Goal: Task Accomplishment & Management: Complete application form

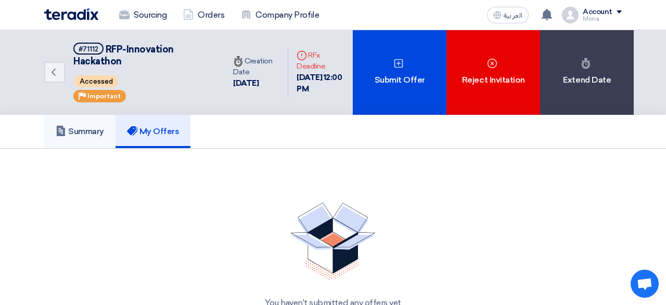
click at [79, 135] on h5 "Summary" at bounding box center [80, 131] width 48 height 10
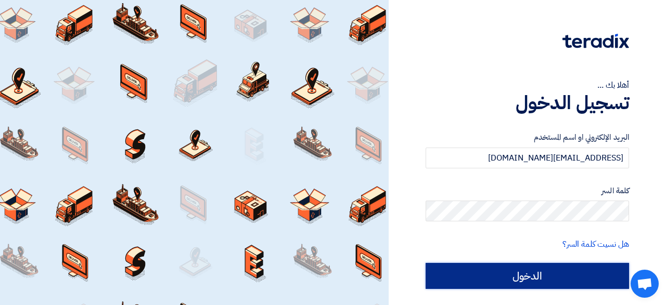
click at [502, 277] on input "الدخول" at bounding box center [526, 276] width 203 height 26
type input "Sign in"
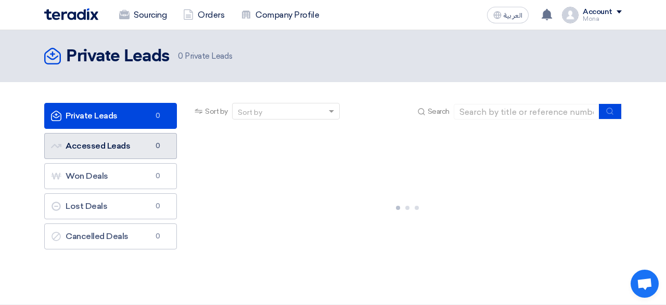
click at [104, 148] on link "Accessed Leads Accessed Leads 0" at bounding box center [110, 146] width 133 height 26
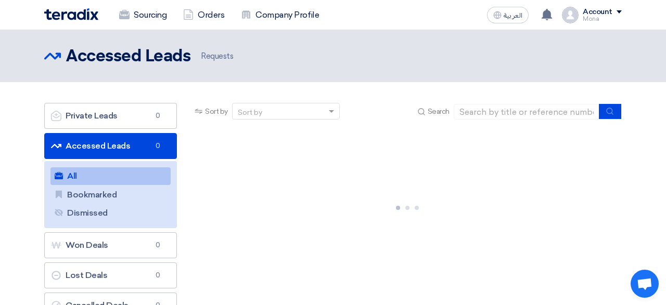
click at [105, 170] on link "All All" at bounding box center [110, 176] width 120 height 18
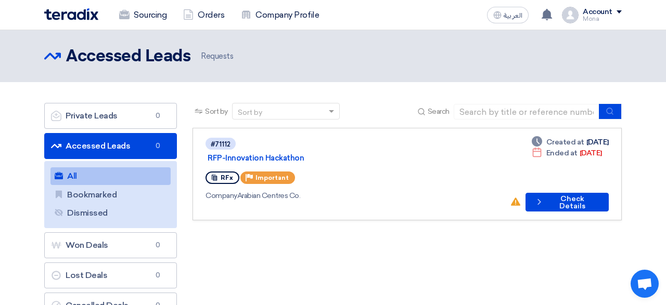
click at [289, 255] on div "Sort by Sort by Search Category Owner Type" at bounding box center [407, 213] width 445 height 221
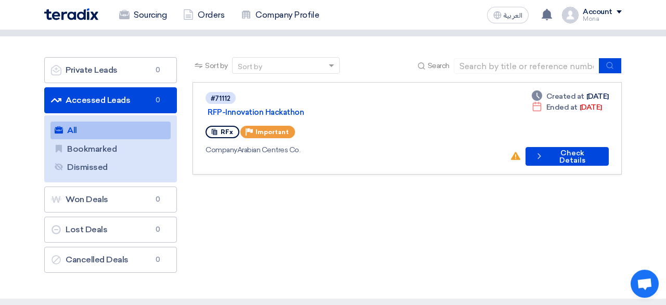
scroll to position [45, 0]
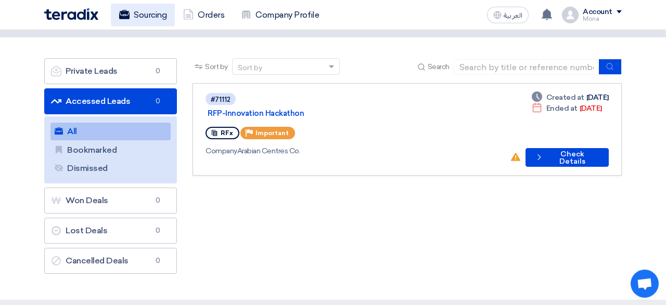
click at [149, 10] on link "Sourcing" at bounding box center [143, 15] width 64 height 23
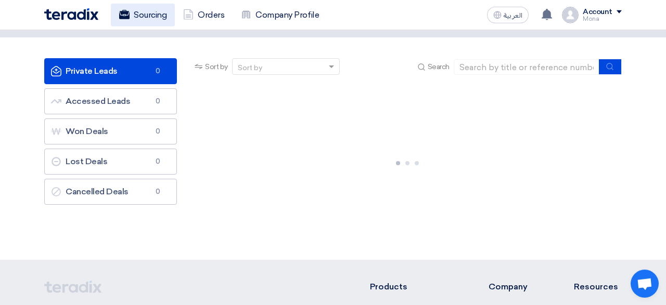
scroll to position [0, 0]
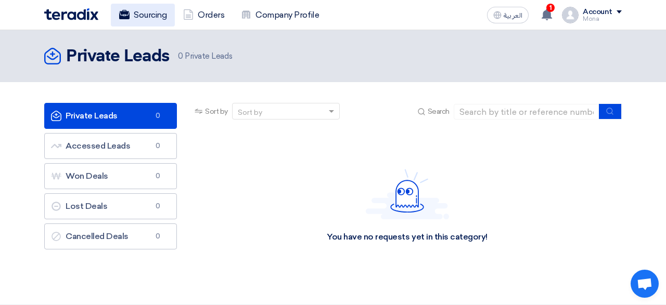
click at [154, 12] on link "Sourcing" at bounding box center [143, 15] width 64 height 23
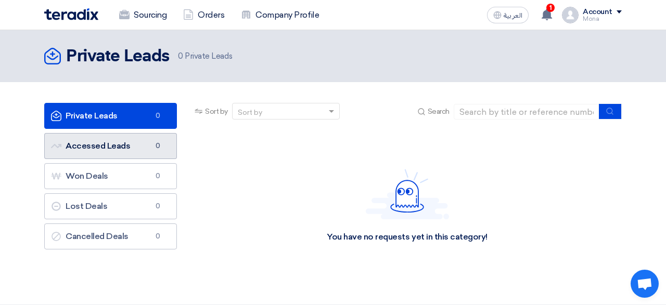
click at [119, 145] on link "Accessed Leads Accessed Leads 0" at bounding box center [110, 146] width 133 height 26
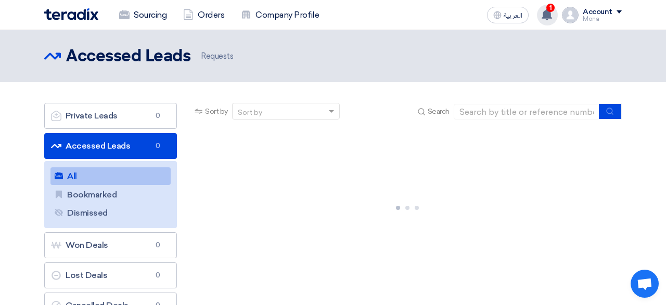
click at [557, 15] on div "1 A request has been edited! - "RFP-Innovation Hackathon ". Just now Show all n…" at bounding box center [547, 15] width 21 height 21
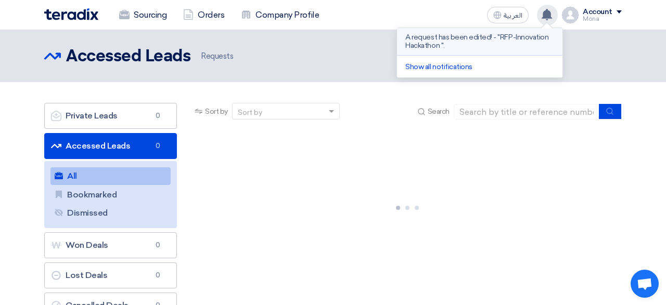
click at [509, 44] on p "A request has been edited! - "RFP-Innovation Hackathon "." at bounding box center [479, 41] width 149 height 17
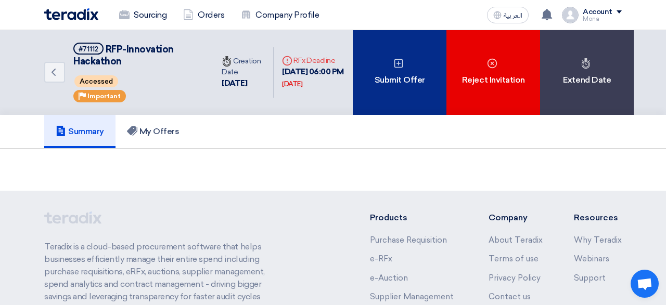
click at [391, 62] on div "Submit Offer" at bounding box center [400, 72] width 94 height 85
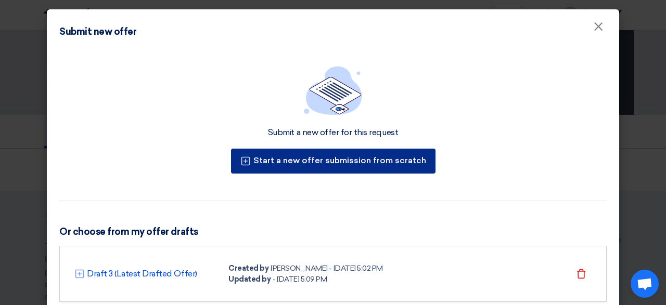
click at [272, 160] on button "Start a new offer submission from scratch" at bounding box center [333, 161] width 204 height 25
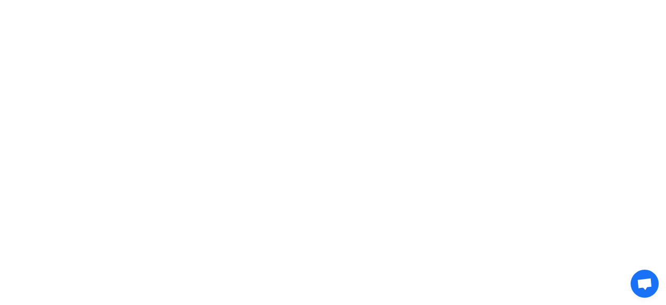
click at [222, 1] on body at bounding box center [333, 15] width 666 height 30
click at [177, 30] on html at bounding box center [333, 15] width 666 height 30
click at [48, 3] on body at bounding box center [333, 15] width 666 height 30
click at [269, 30] on html at bounding box center [333, 15] width 666 height 30
click at [184, 30] on html at bounding box center [333, 15] width 666 height 30
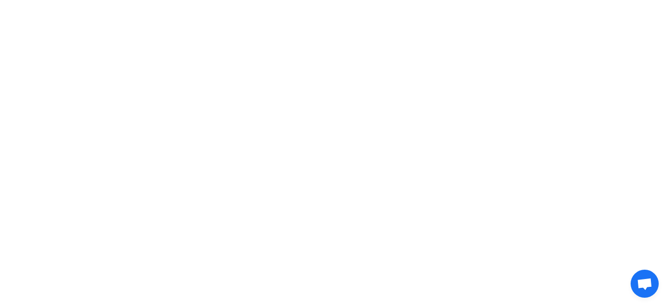
click at [194, 30] on html at bounding box center [333, 15] width 666 height 30
click at [431, 30] on html at bounding box center [333, 15] width 666 height 30
